Goal: Information Seeking & Learning: Learn about a topic

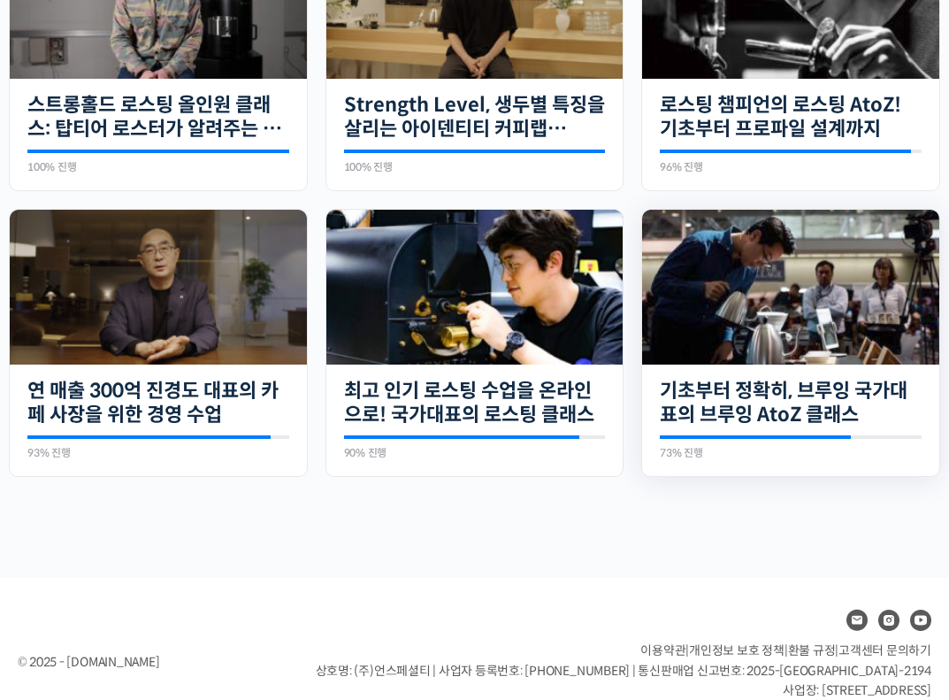
scroll to position [577, 0]
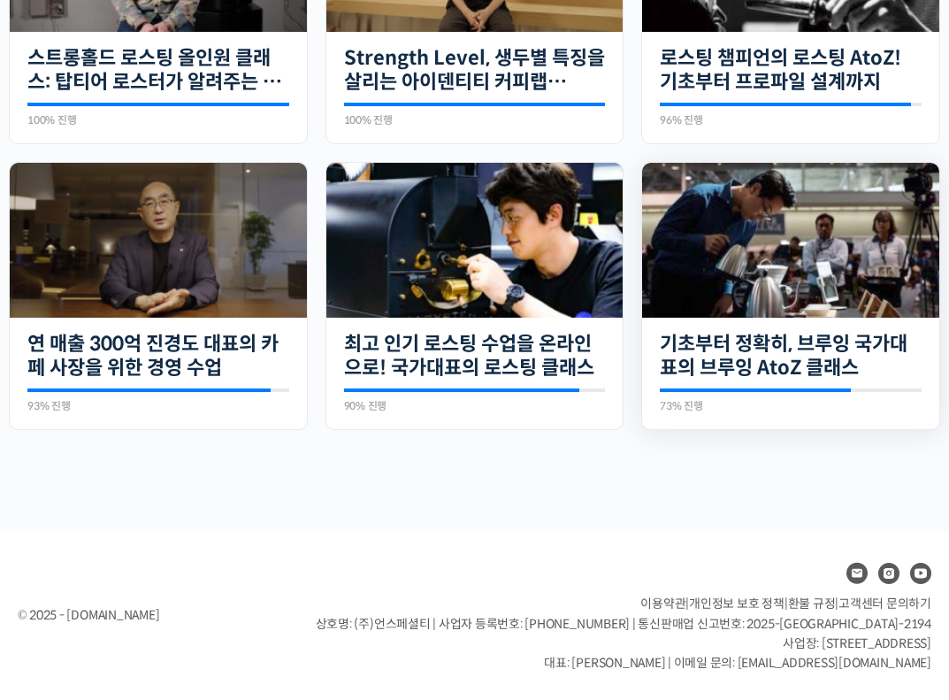
click at [810, 268] on img at bounding box center [790, 240] width 297 height 155
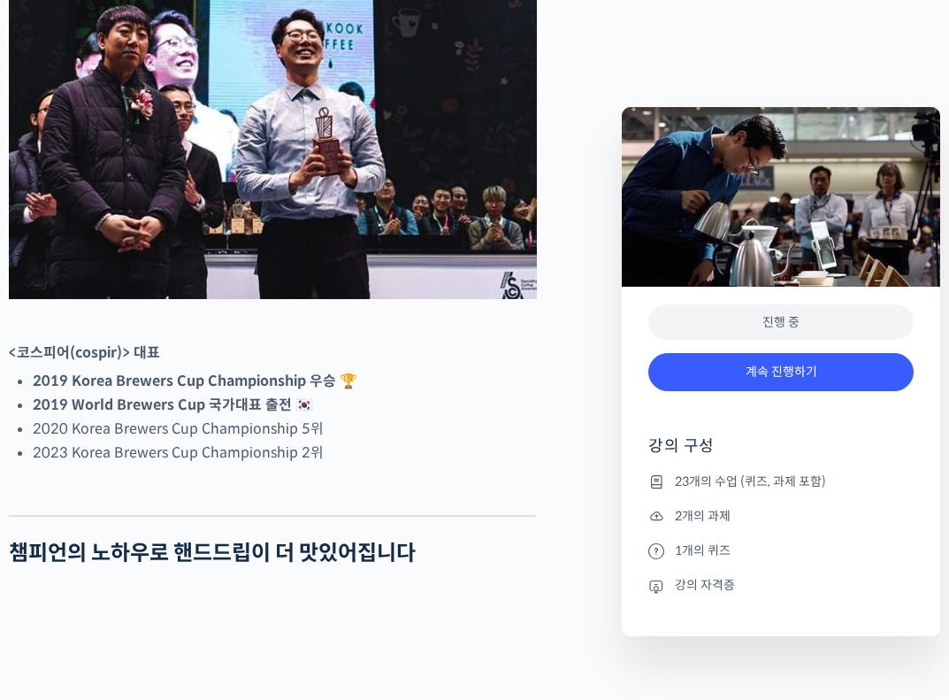
scroll to position [1009, 0]
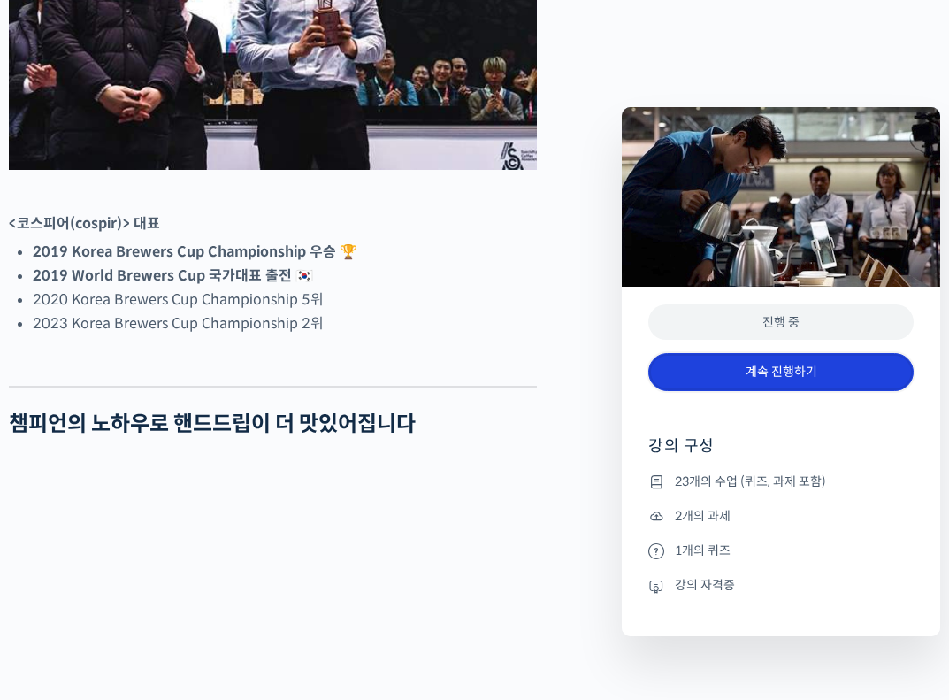
click at [772, 379] on link "계속 진행하기" at bounding box center [780, 372] width 265 height 38
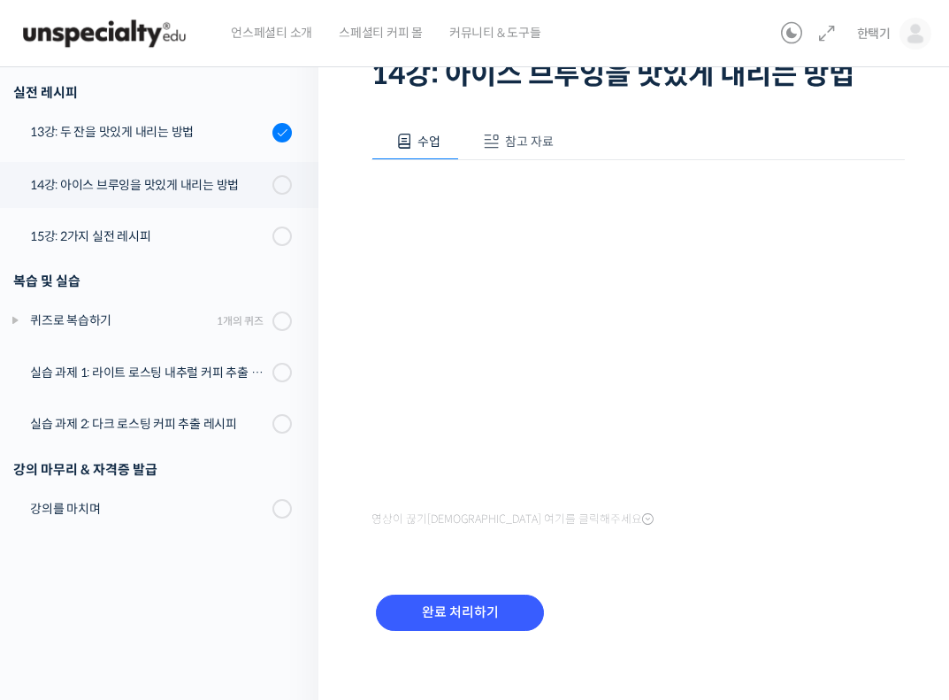
scroll to position [144, 0]
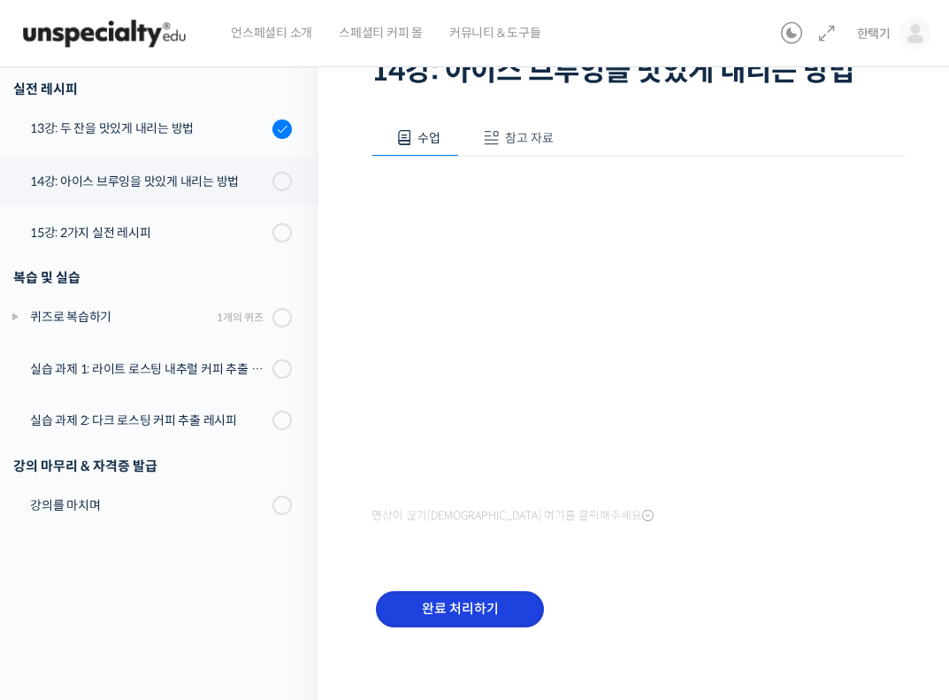
click at [516, 616] on input "완료 처리하기" at bounding box center [460, 609] width 168 height 36
click at [474, 607] on input "완료 처리하기" at bounding box center [460, 609] width 168 height 36
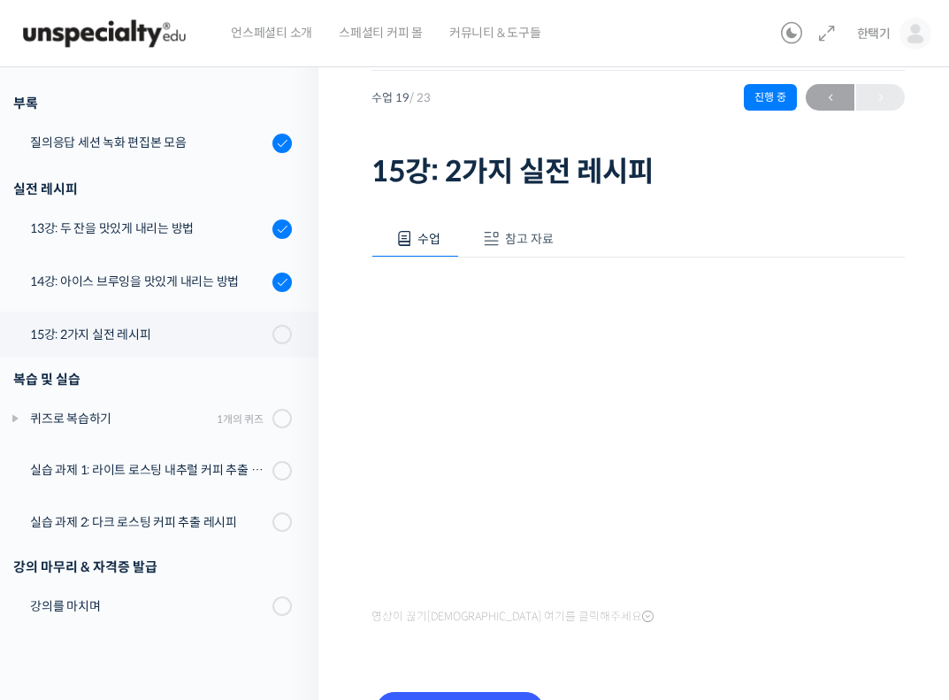
scroll to position [49, 0]
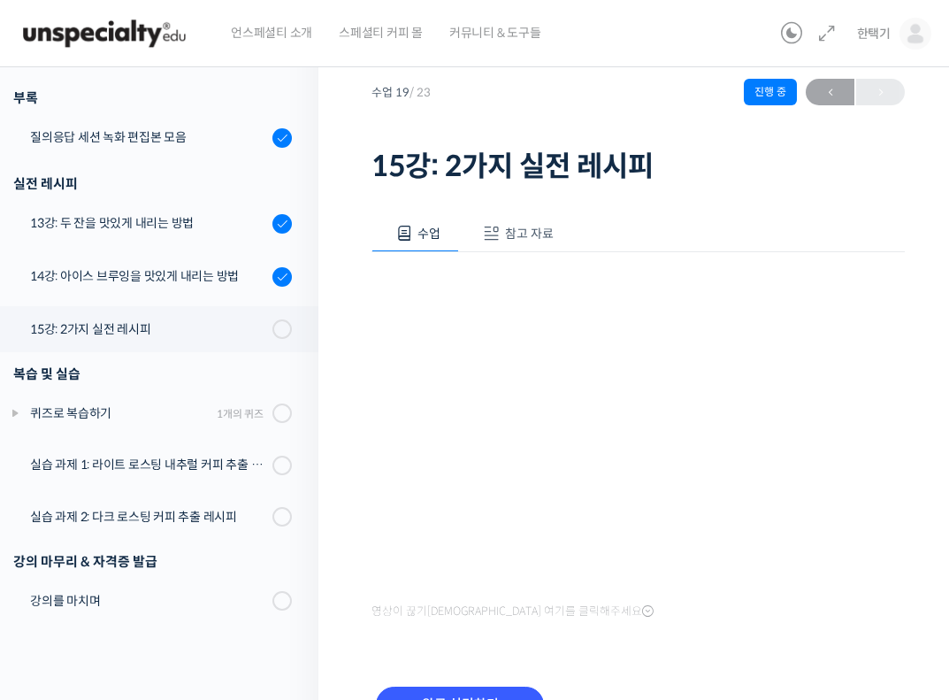
click at [521, 229] on span "참고 자료" at bounding box center [529, 234] width 49 height 16
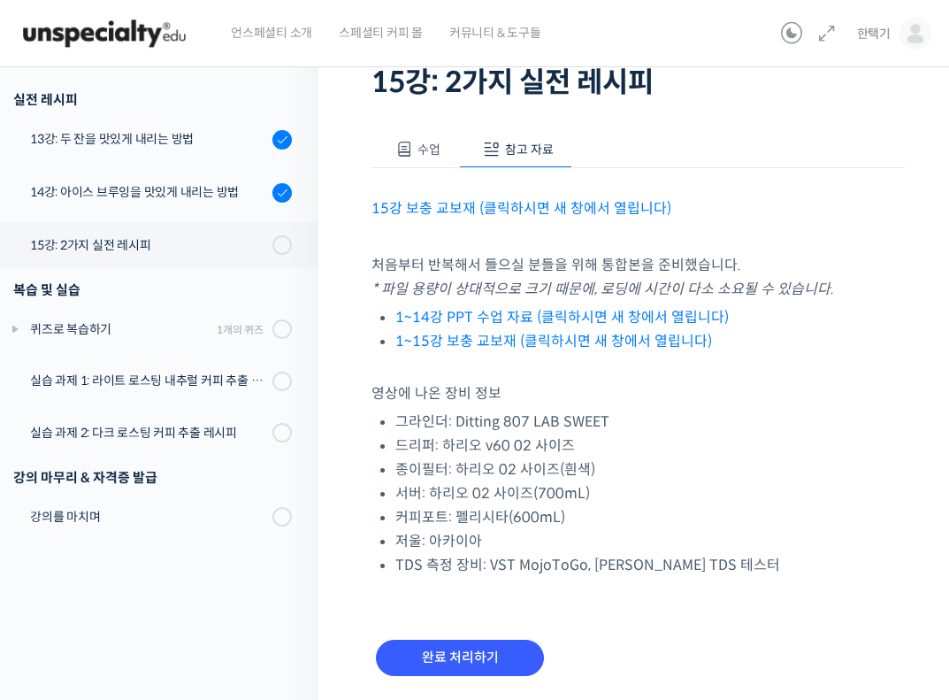
scroll to position [135, 0]
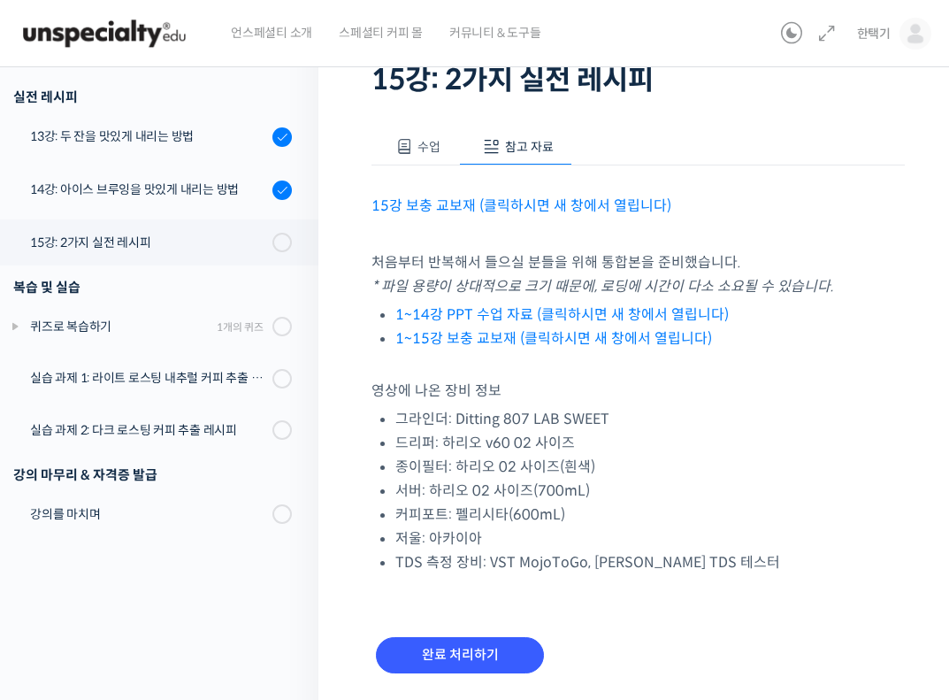
click at [480, 315] on link "1~14강 PPT 수업 자료 (클릭하시면 새 창에서 열립니다)" at bounding box center [562, 314] width 334 height 19
click at [431, 145] on span "수업" at bounding box center [429, 147] width 23 height 16
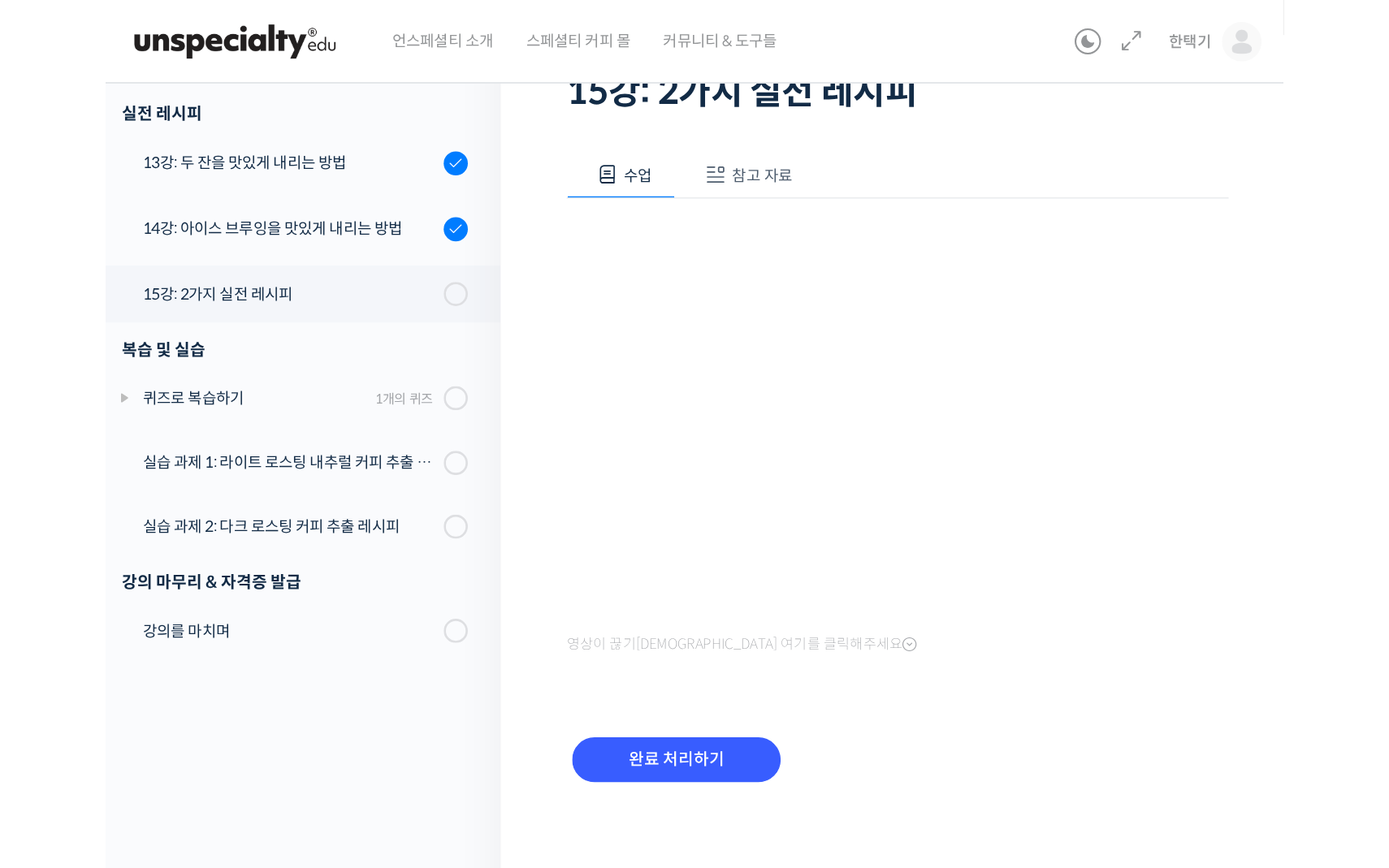
scroll to position [744, 0]
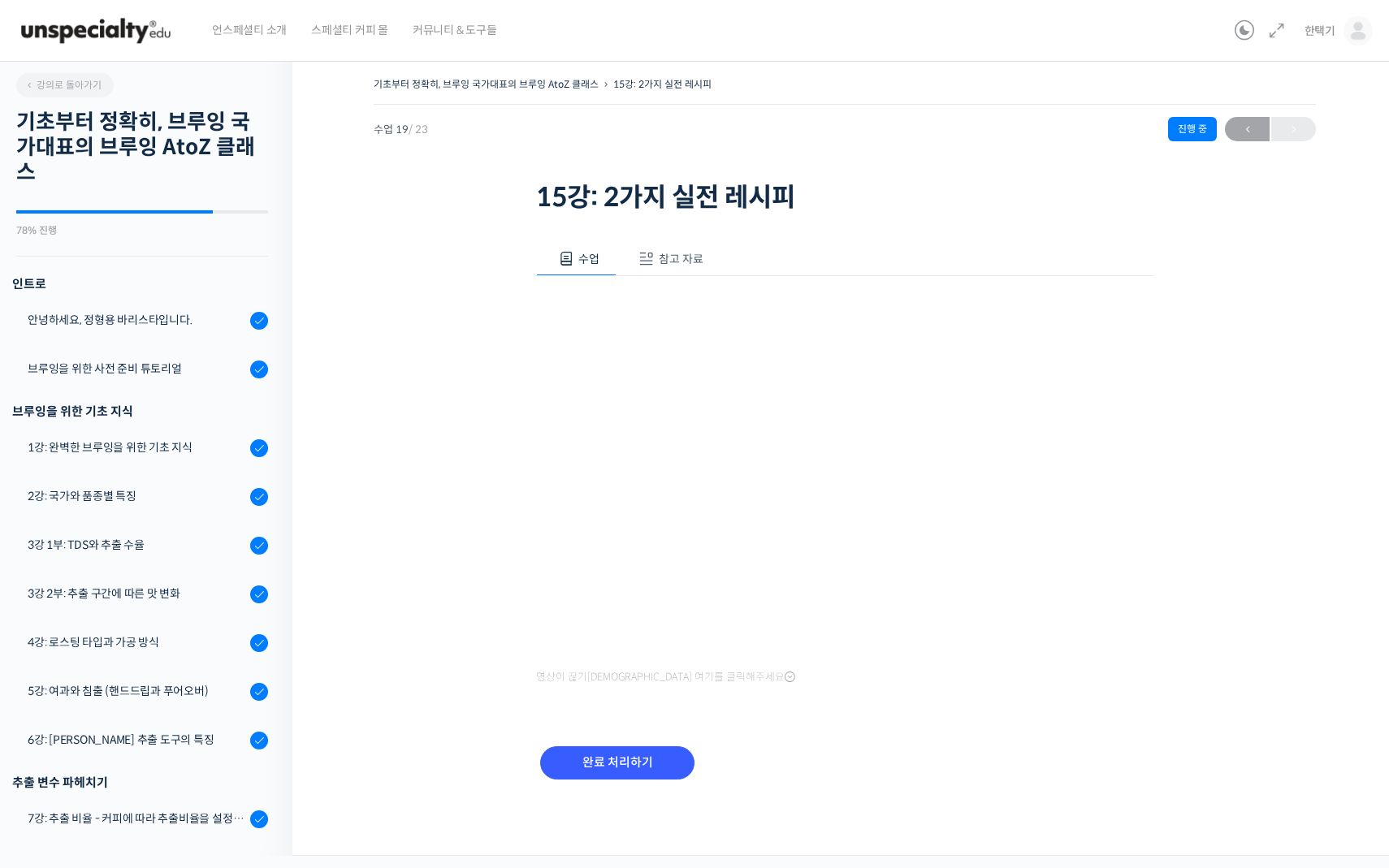
scroll to position [744, 0]
